Goal: Task Accomplishment & Management: Complete application form

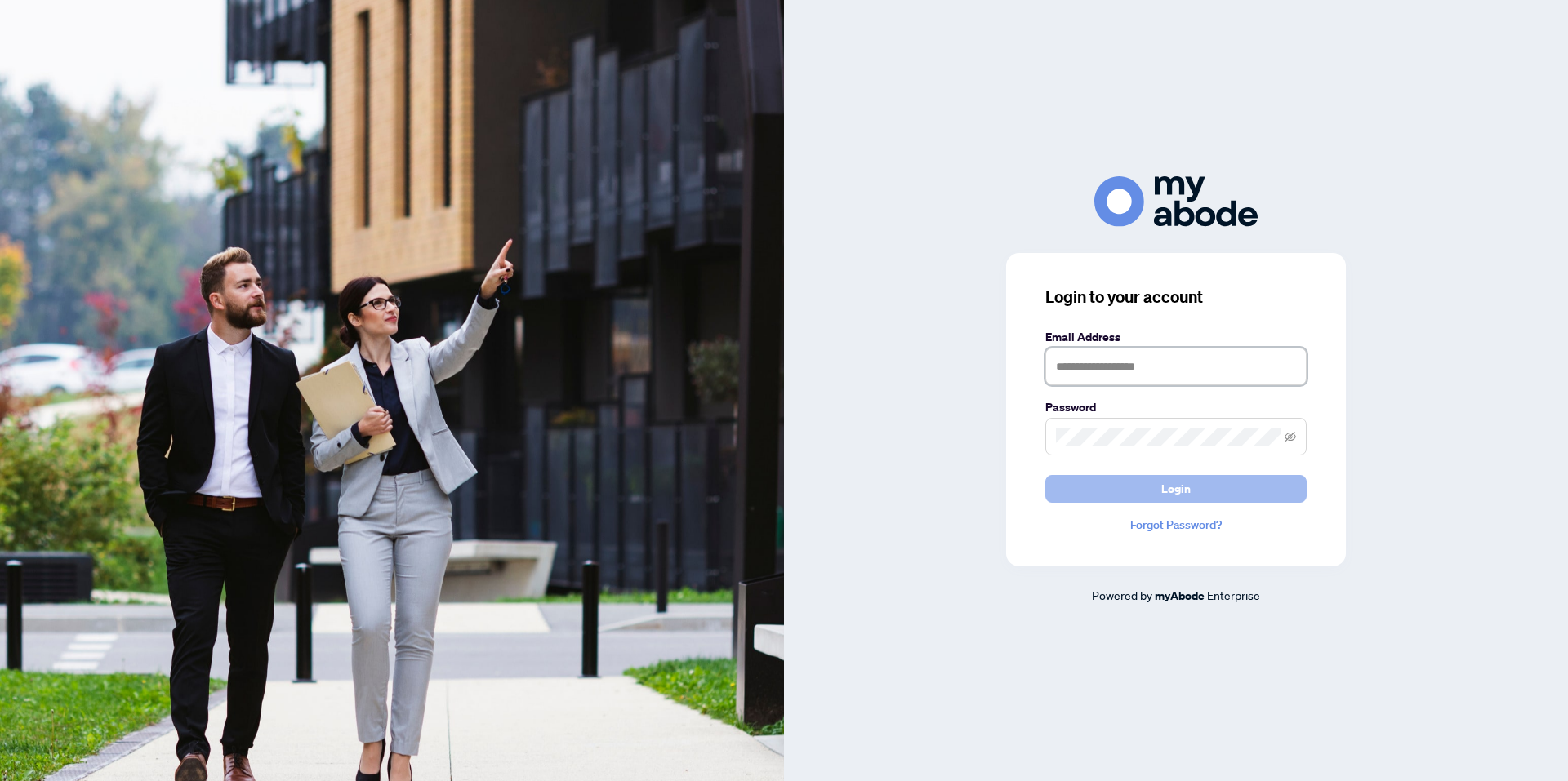
type input "**********"
click at [1150, 488] on button "Login" at bounding box center [1176, 488] width 262 height 28
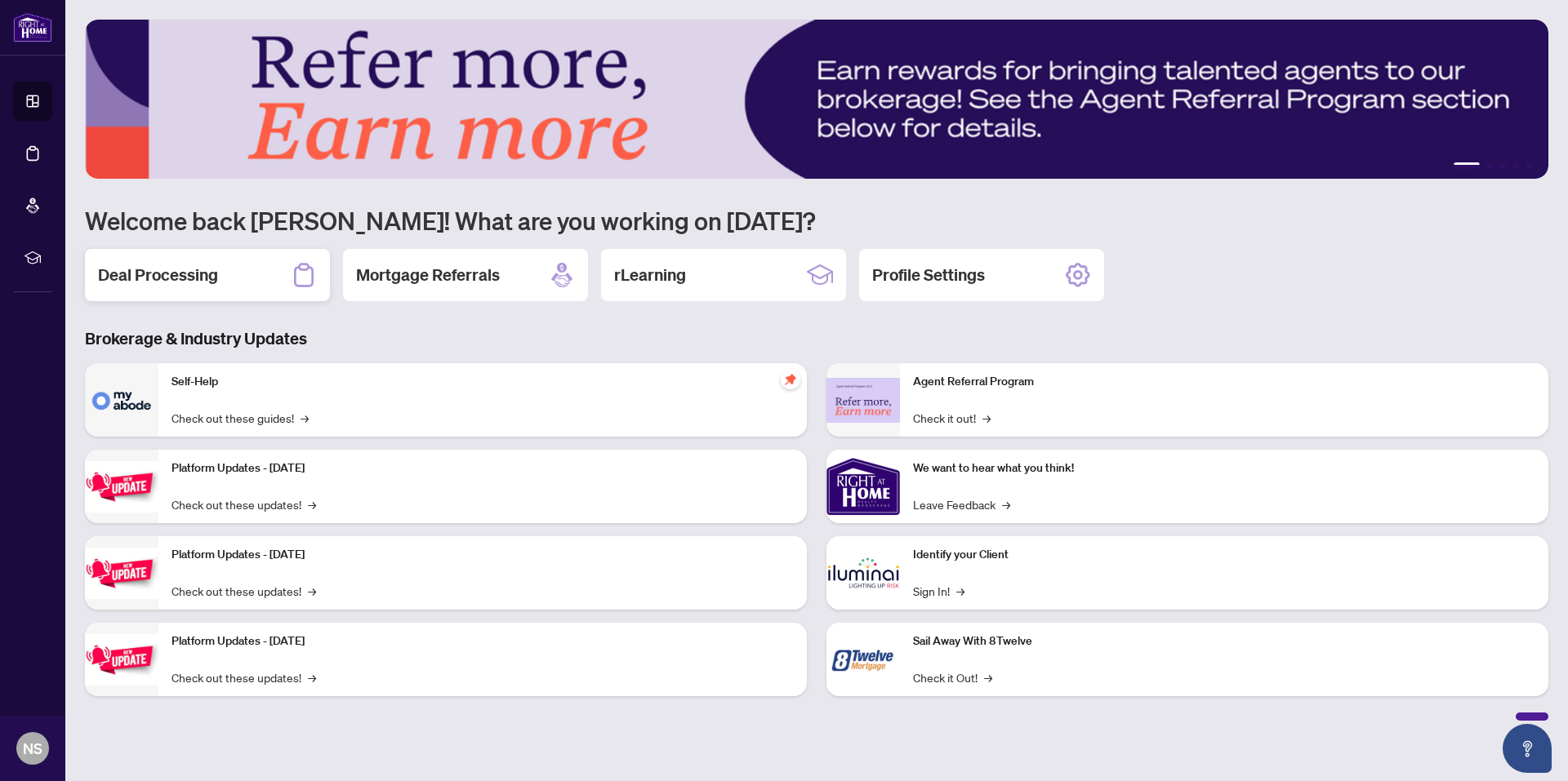
click at [256, 266] on div "Deal Processing" at bounding box center [207, 275] width 245 height 52
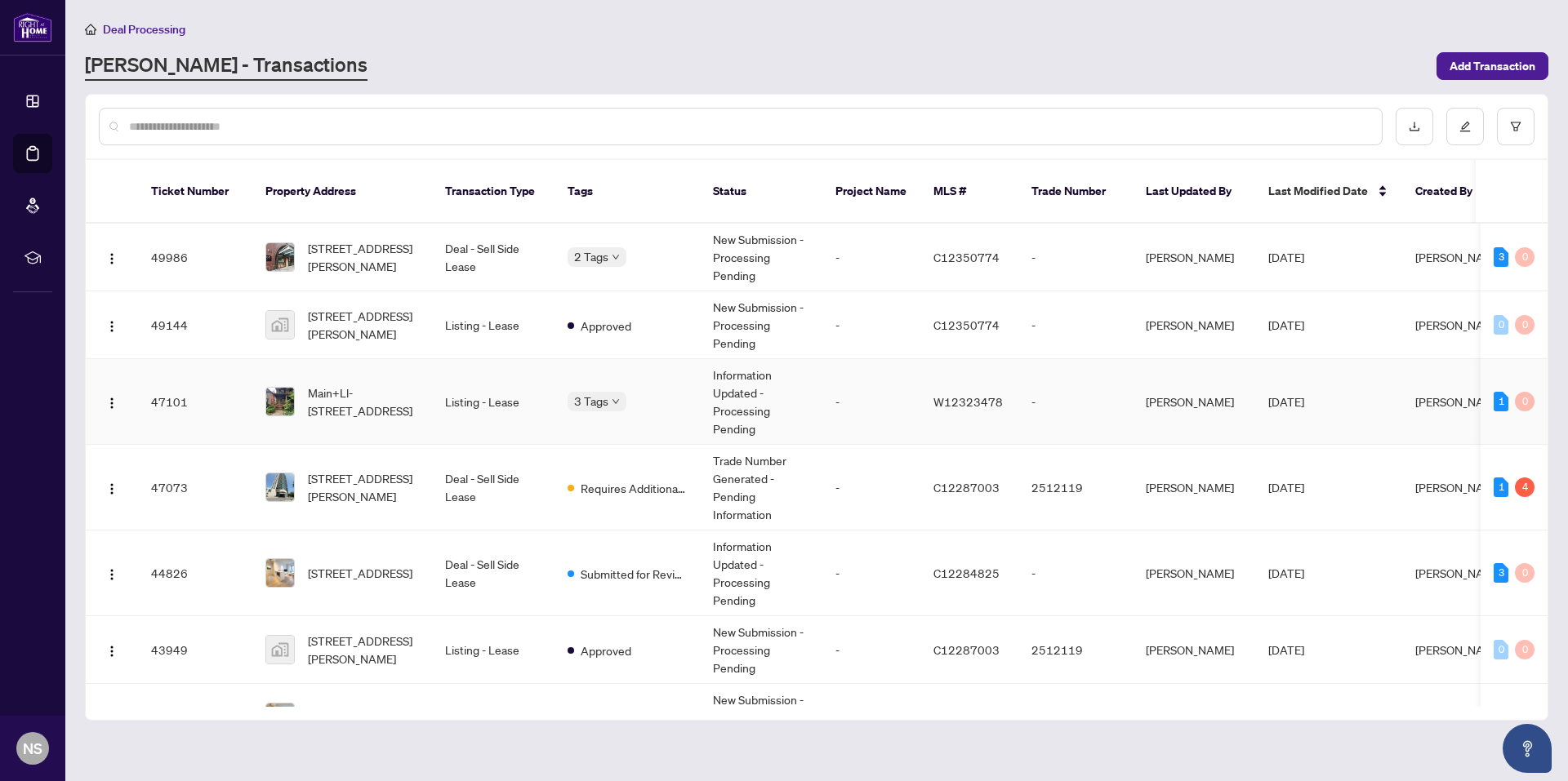
click at [739, 398] on td "Information Updated - Processing Pending" at bounding box center [761, 402] width 123 height 86
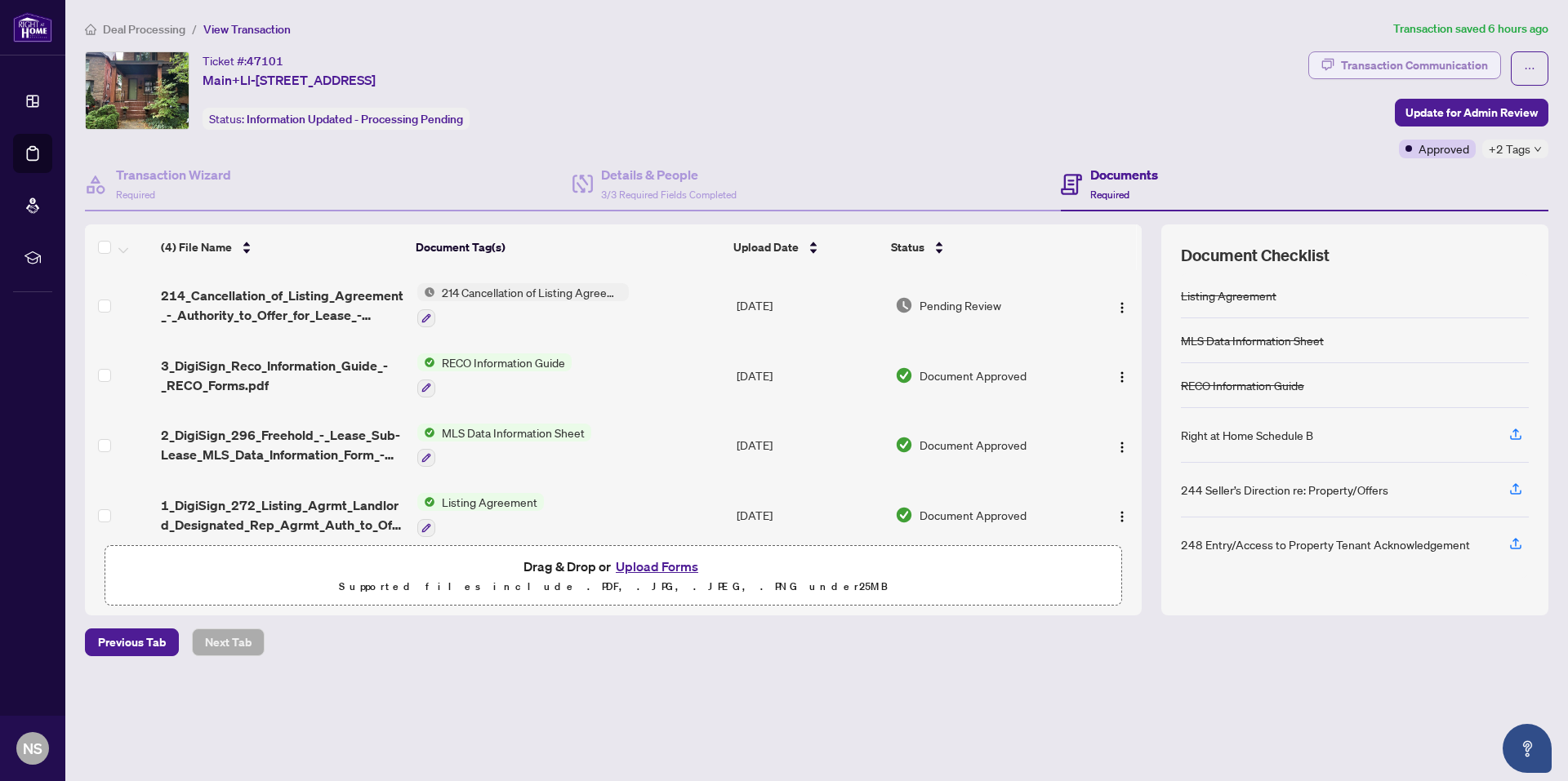
click at [1449, 65] on div "Transaction Communication" at bounding box center [1414, 65] width 147 height 26
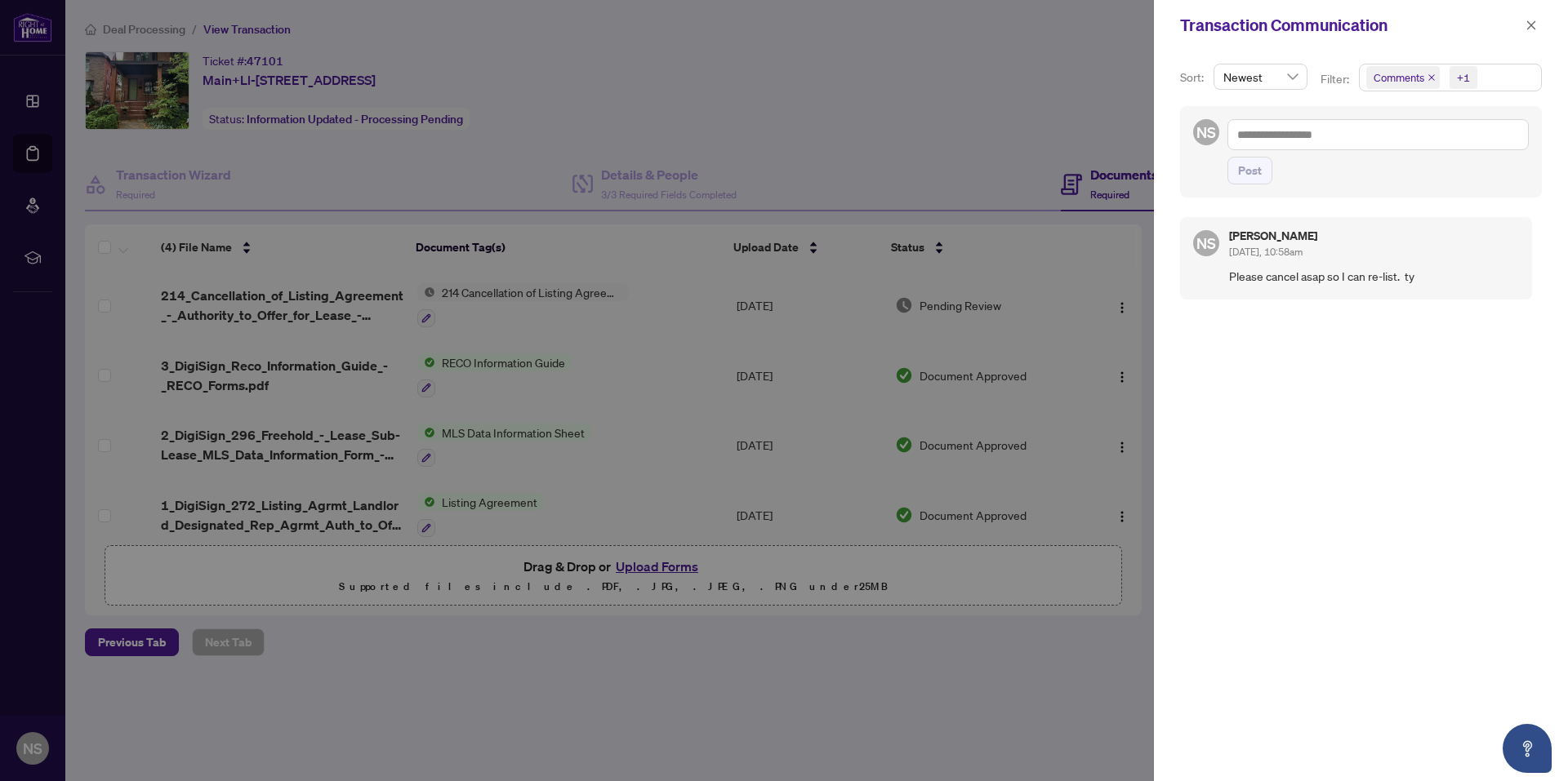
click at [1060, 79] on div at bounding box center [784, 390] width 1568 height 781
click at [927, 114] on div at bounding box center [784, 390] width 1568 height 781
click at [1530, 29] on icon "close" at bounding box center [1532, 25] width 12 height 12
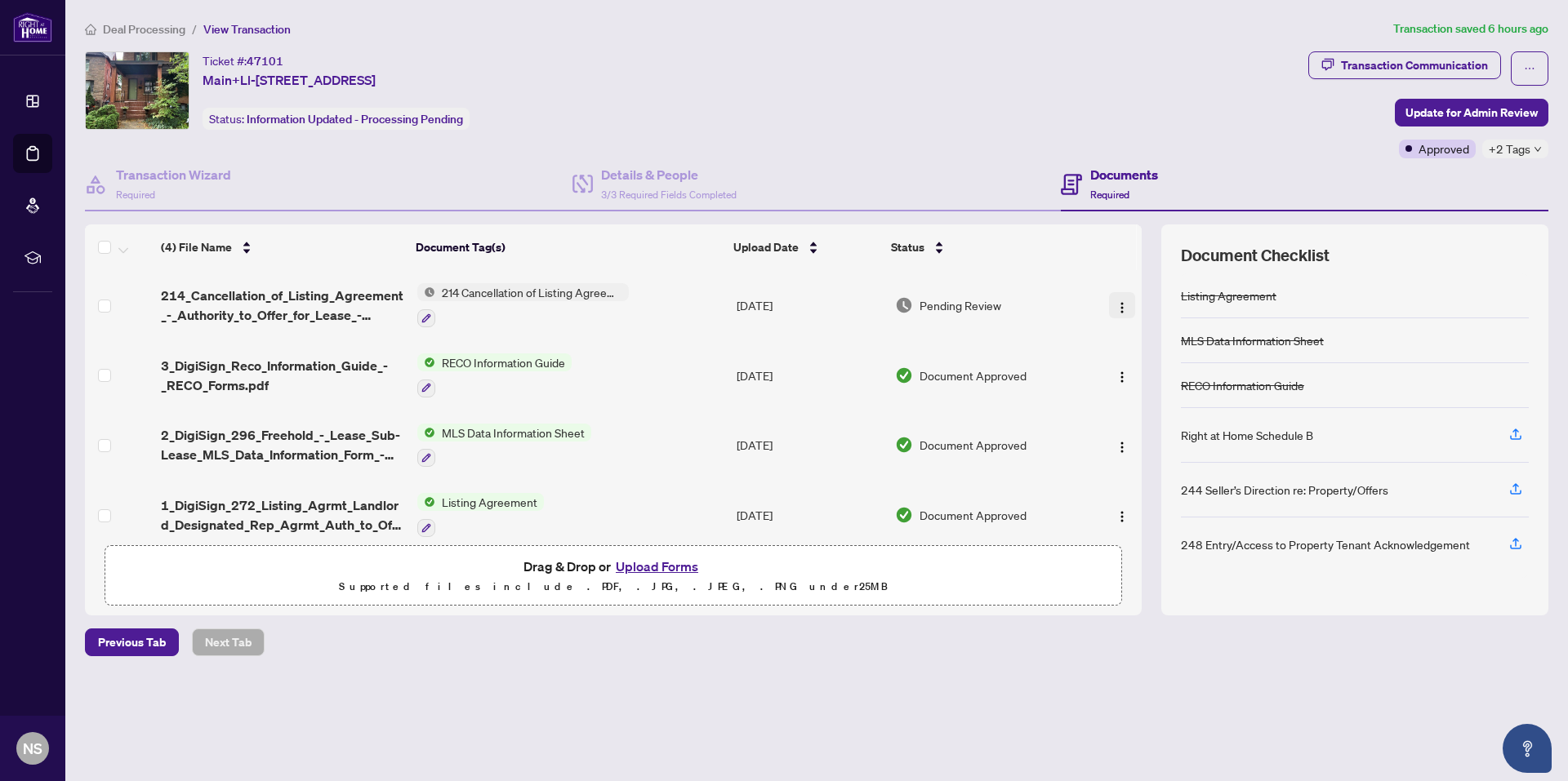
click at [1121, 309] on img "button" at bounding box center [1122, 308] width 13 height 13
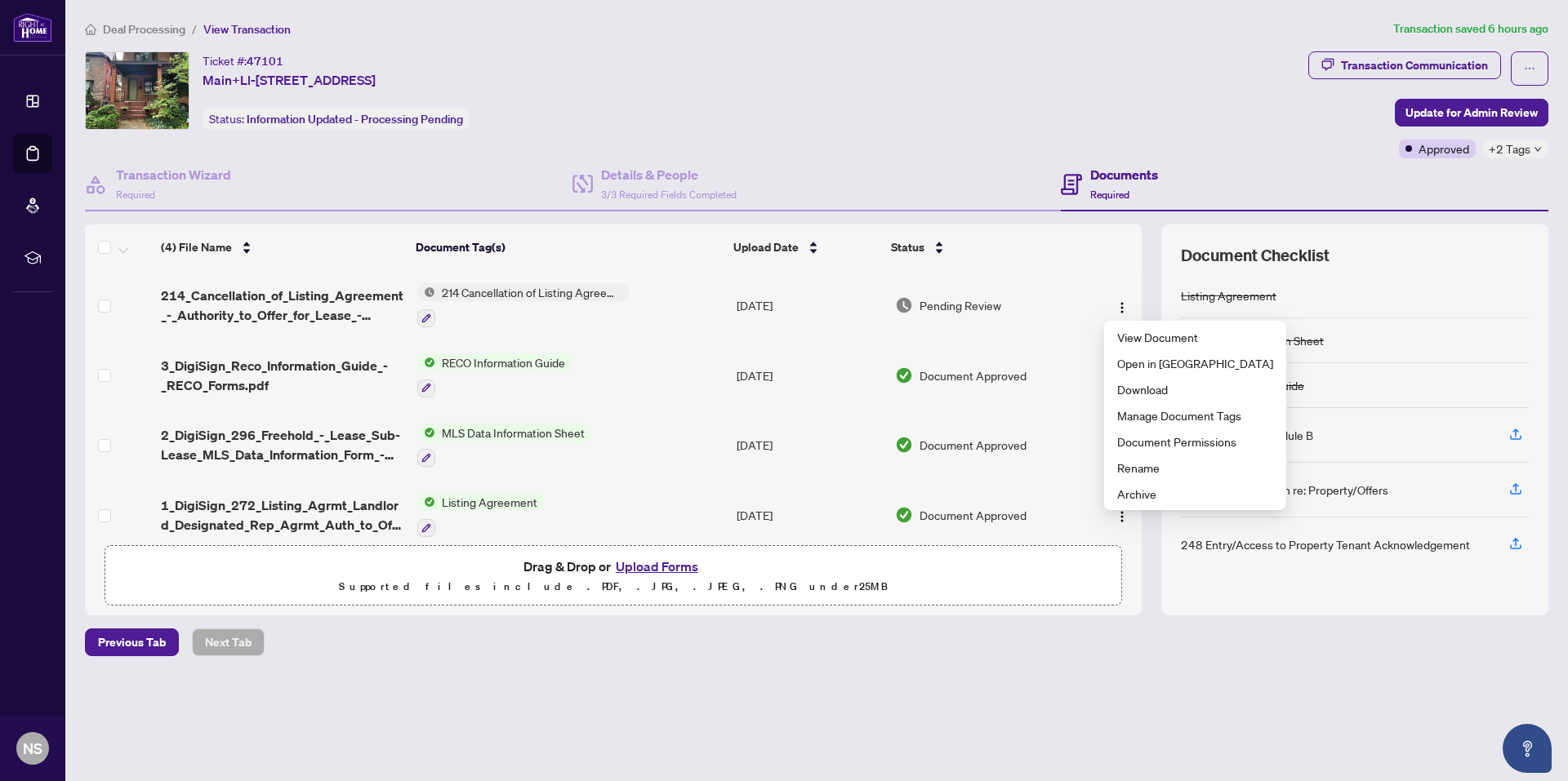
click at [730, 66] on div "Ticket #: [STREET_ADDRESS] Status: Information Updated - Processing Pending" at bounding box center [693, 90] width 1217 height 78
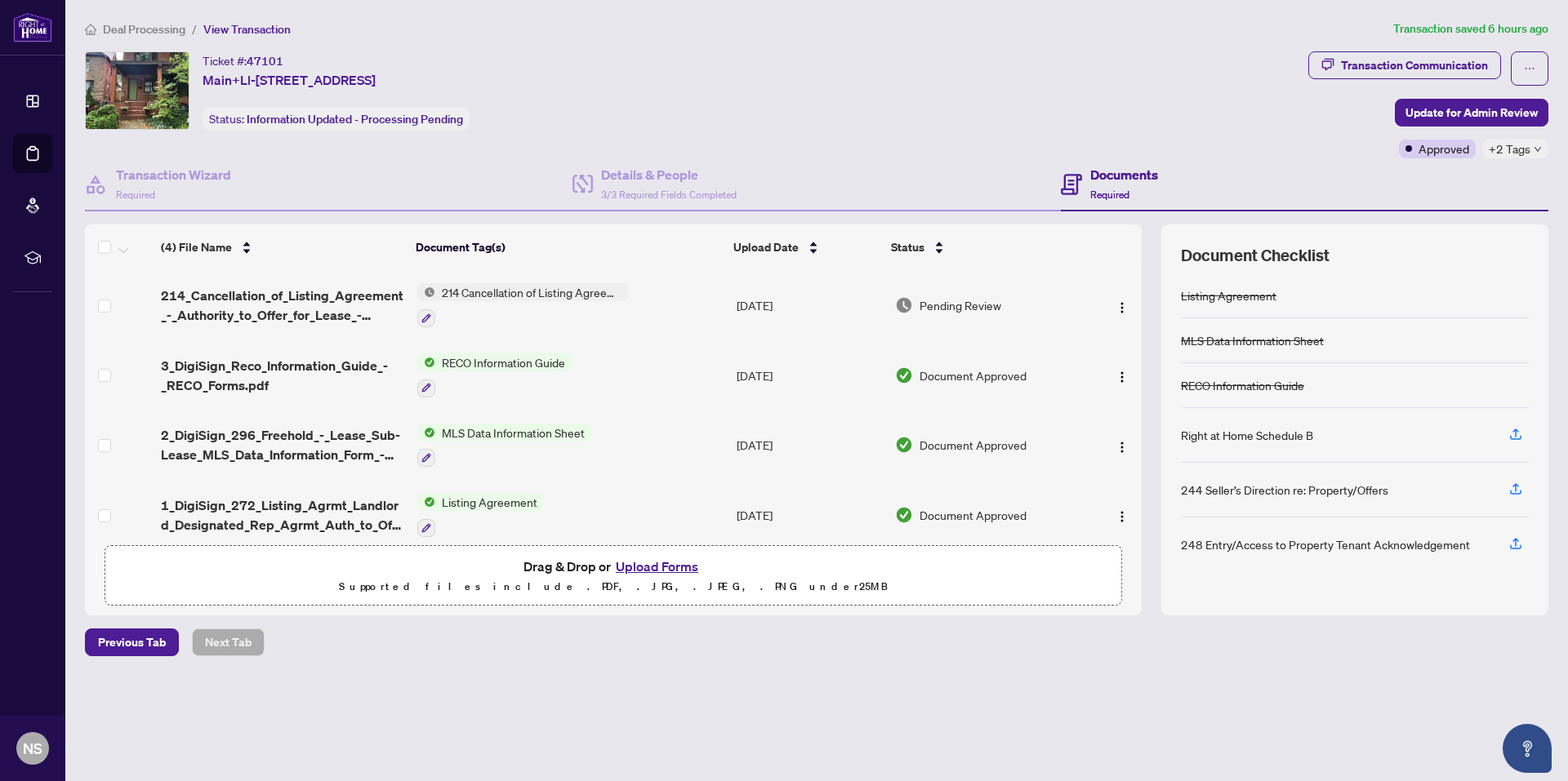
click at [483, 290] on span "214 Cancellation of Listing Agreement - Authority to Offer for Lease" at bounding box center [532, 292] width 193 height 18
click at [1052, 82] on div "Ticket #: [STREET_ADDRESS] Status: Information Updated - Processing Pending" at bounding box center [693, 90] width 1217 height 78
click at [1490, 117] on span "Update for Admin Review" at bounding box center [1471, 112] width 132 height 26
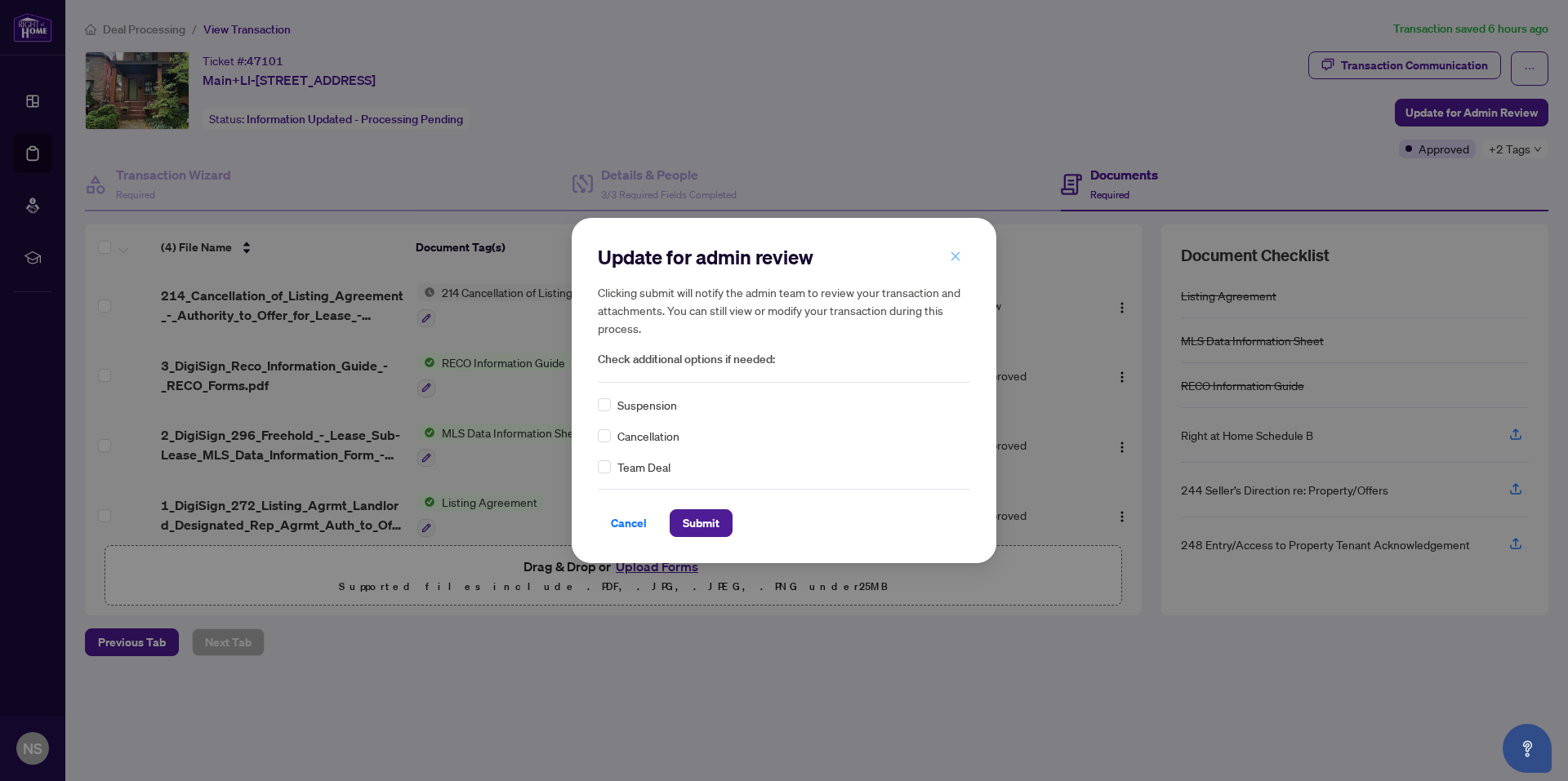
click at [954, 259] on icon "close" at bounding box center [956, 256] width 9 height 9
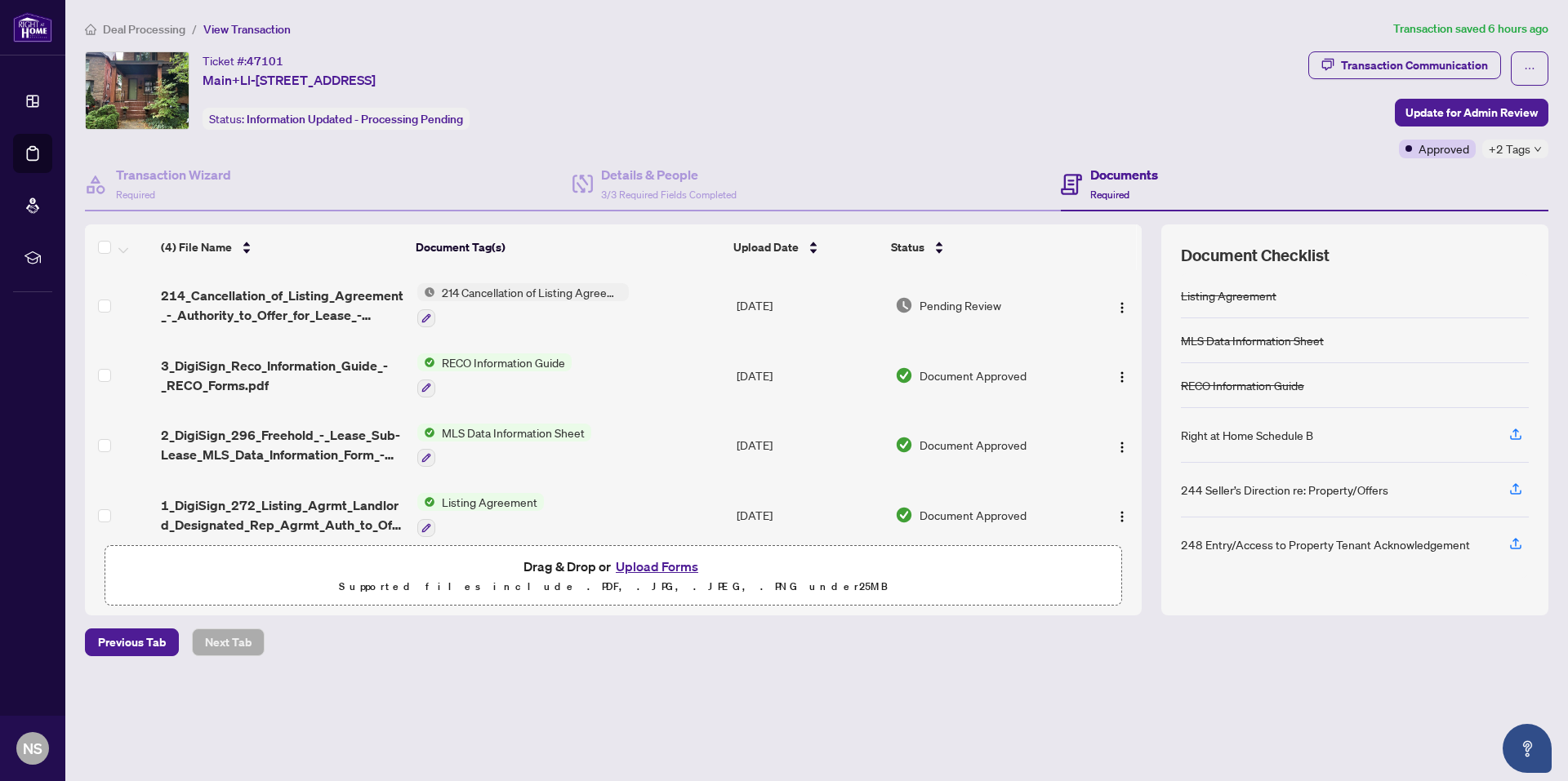
click at [1094, 78] on div "Ticket #: [STREET_ADDRESS] Status: Information Updated - Processing Pending" at bounding box center [693, 90] width 1217 height 78
click at [1116, 310] on img "button" at bounding box center [1122, 308] width 13 height 13
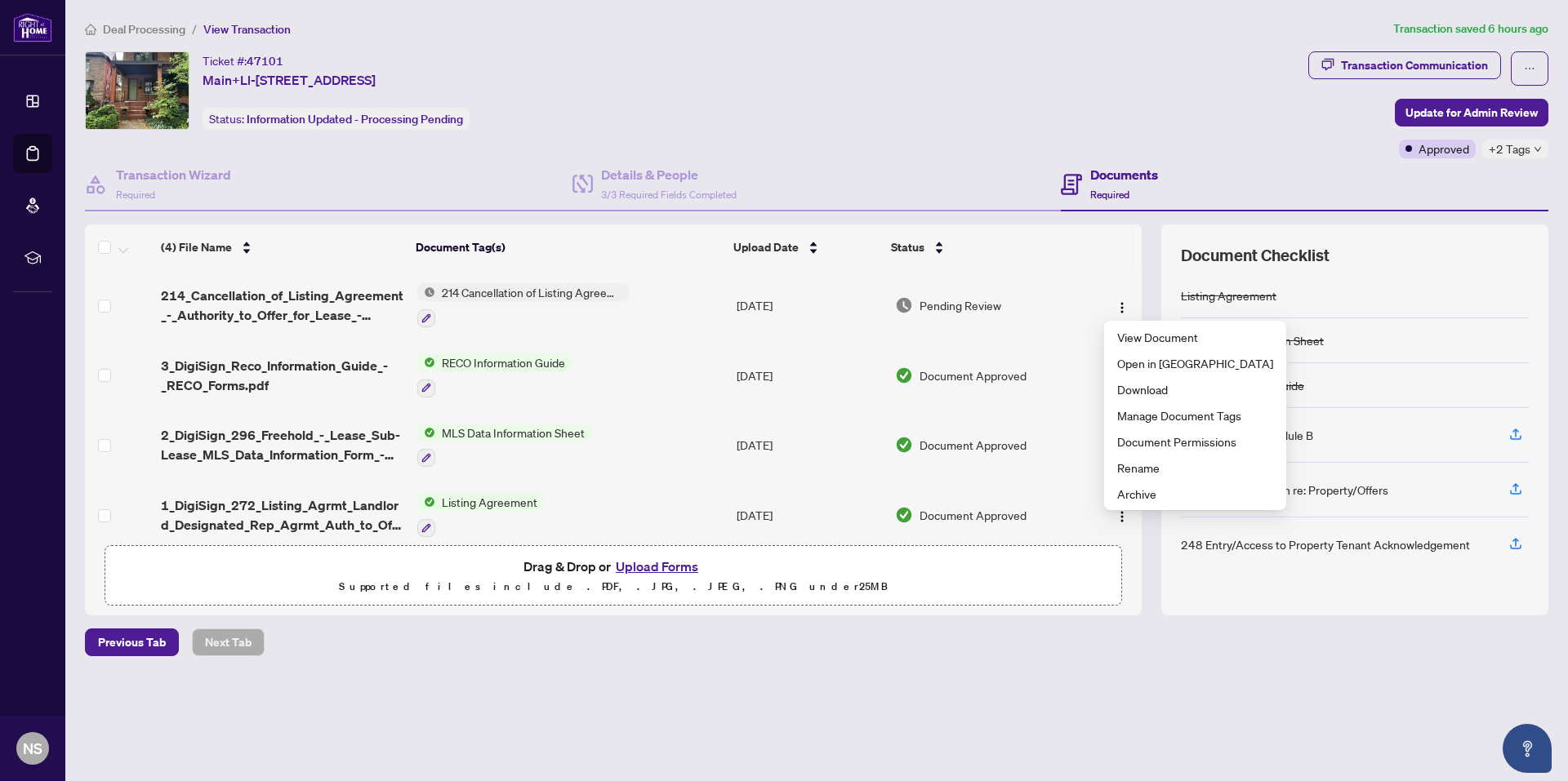
click at [1131, 50] on div "Deal Processing / View Transaction Transaction saved 6 hours ago Ticket #: [STR…" at bounding box center [816, 366] width 1476 height 694
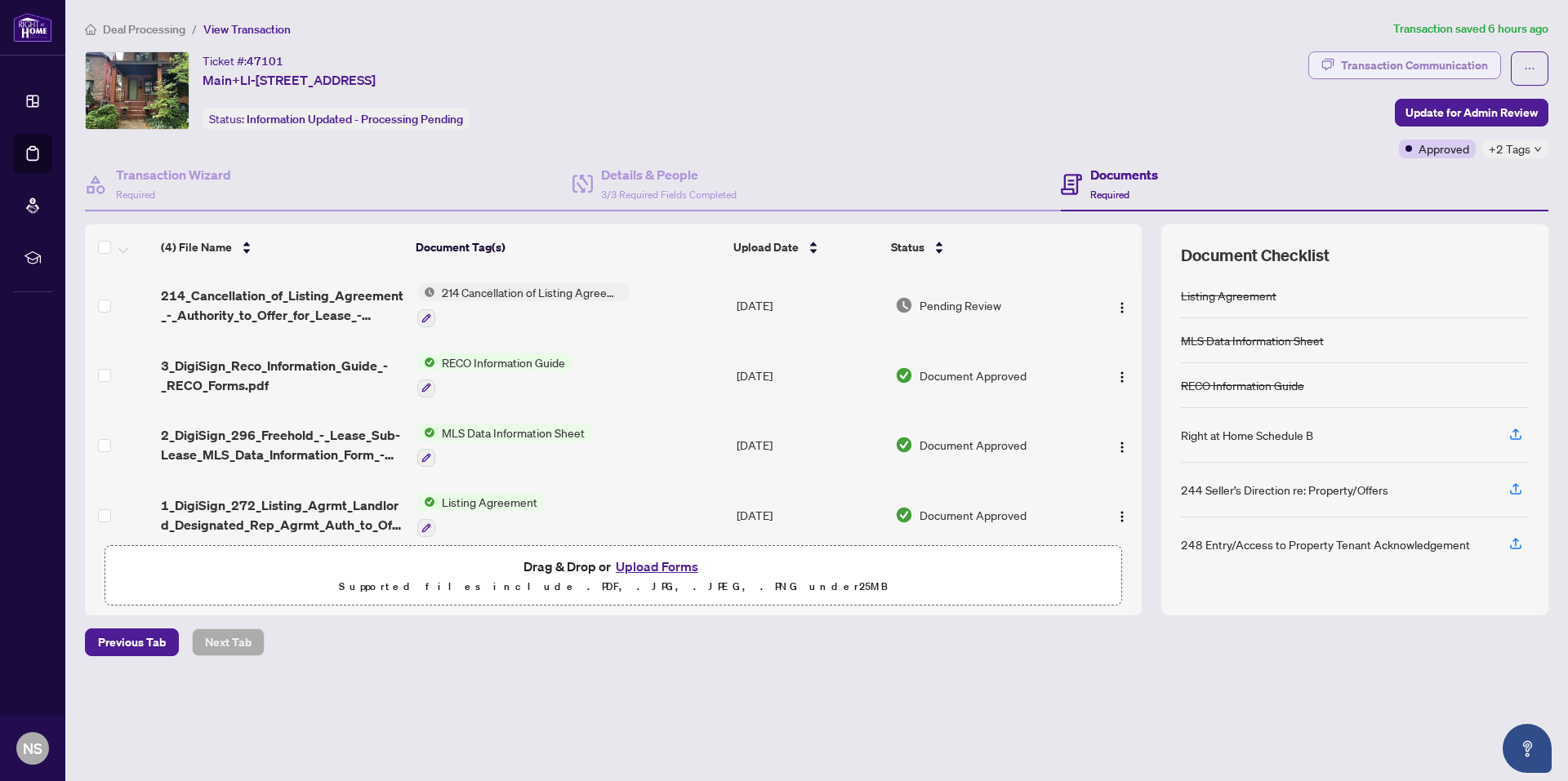
click at [1360, 60] on div "Transaction Communication" at bounding box center [1414, 65] width 147 height 26
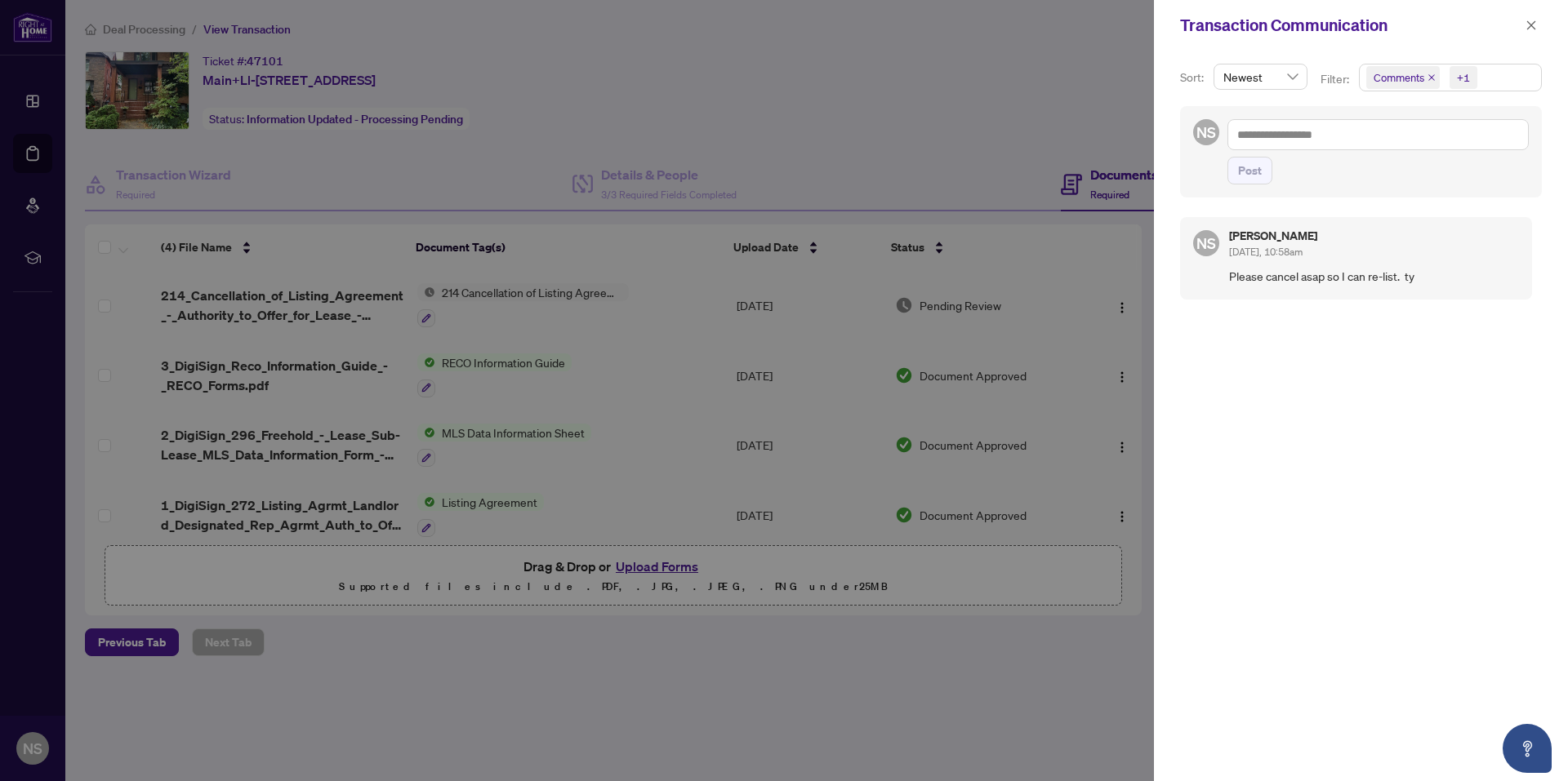
click at [810, 45] on div at bounding box center [784, 390] width 1568 height 781
